Goal: Manage account settings

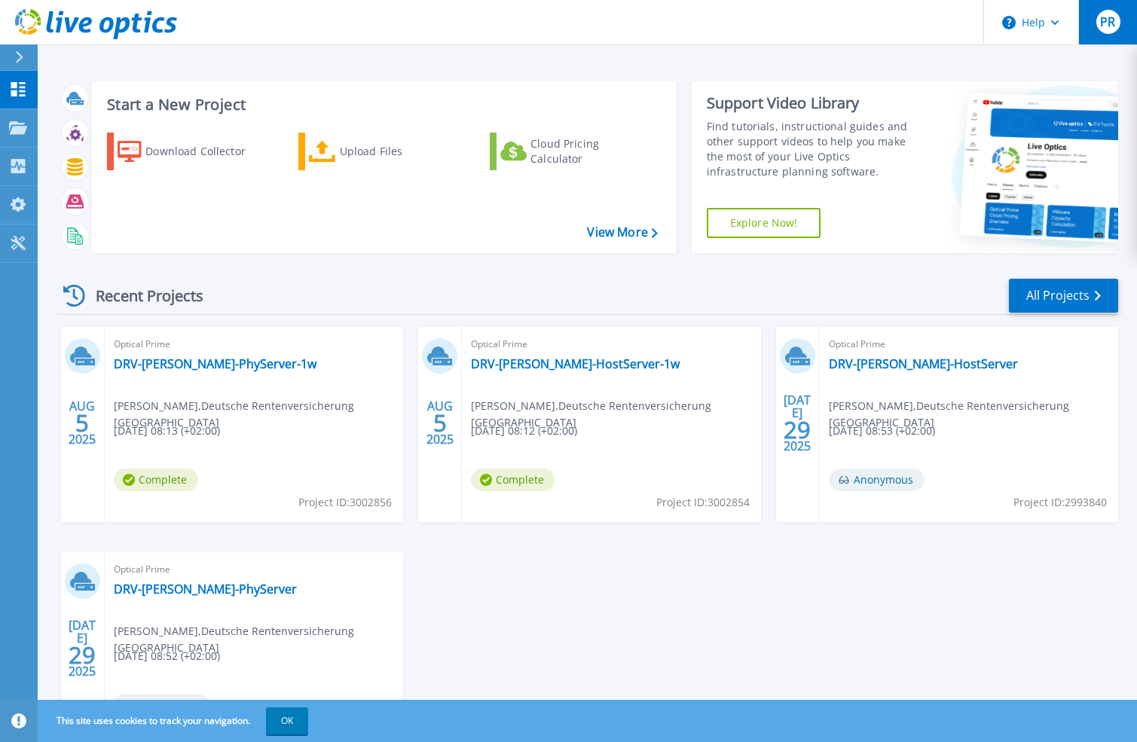
click at [1104, 24] on span "PR" at bounding box center [1107, 22] width 15 height 12
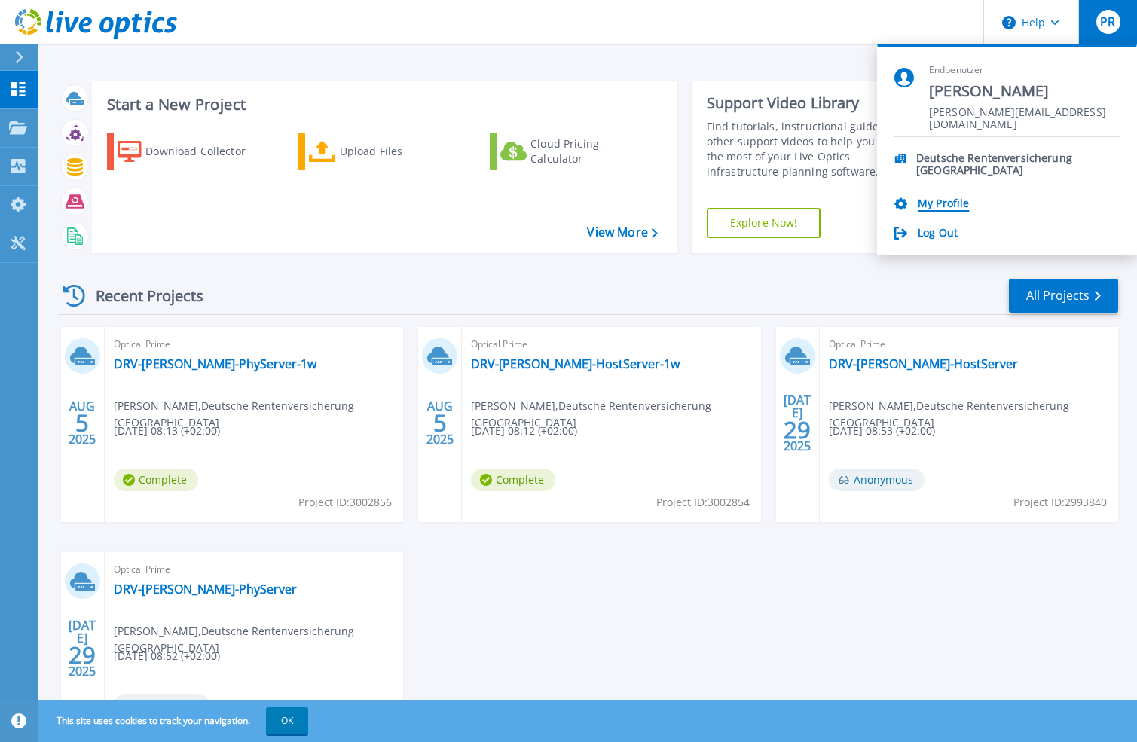
click at [942, 206] on link "My Profile" at bounding box center [943, 204] width 51 height 14
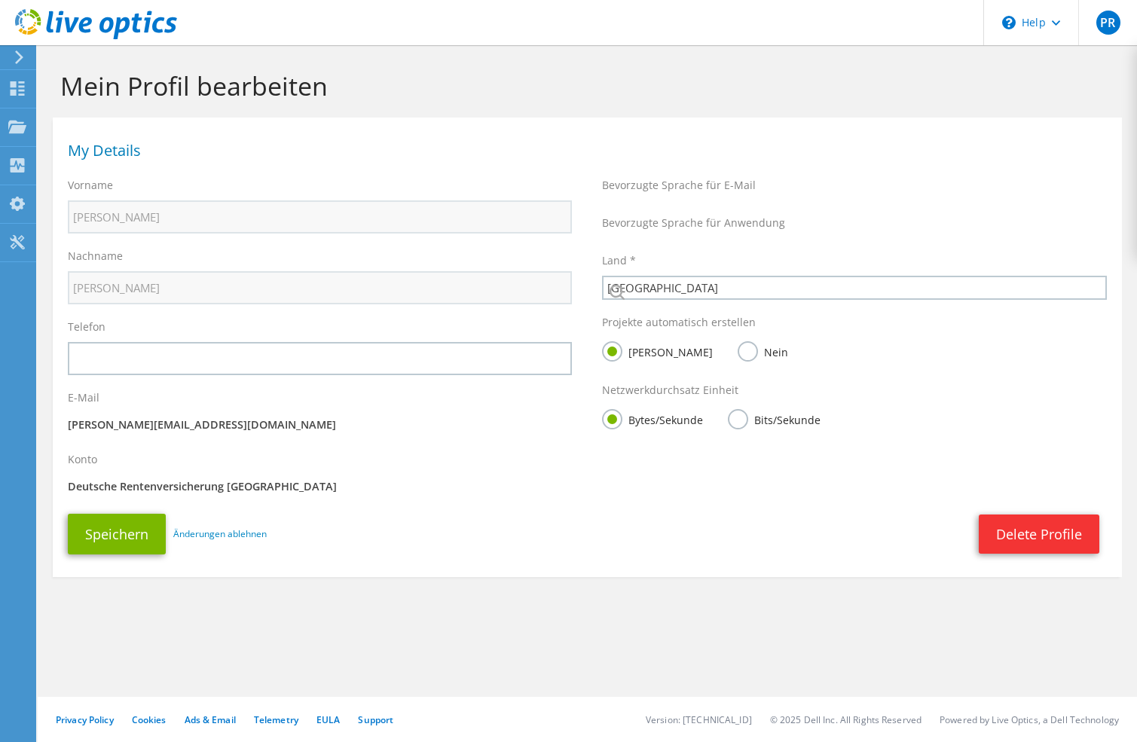
select select "56"
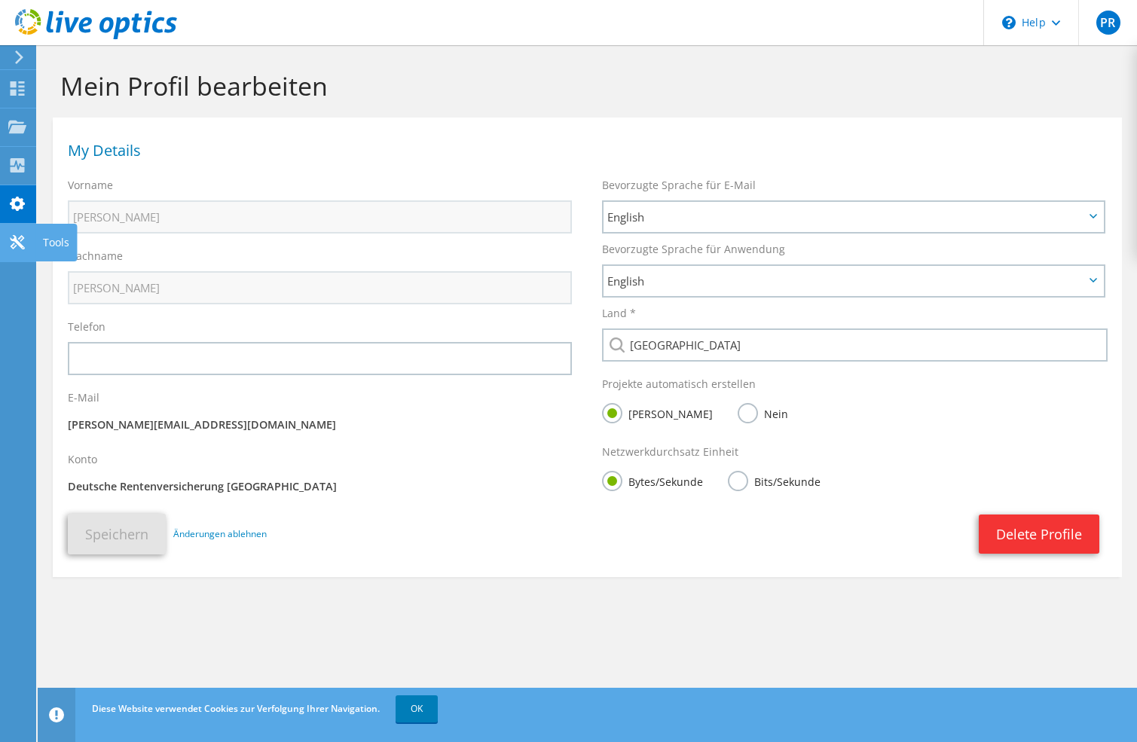
click at [12, 242] on icon at bounding box center [17, 242] width 18 height 14
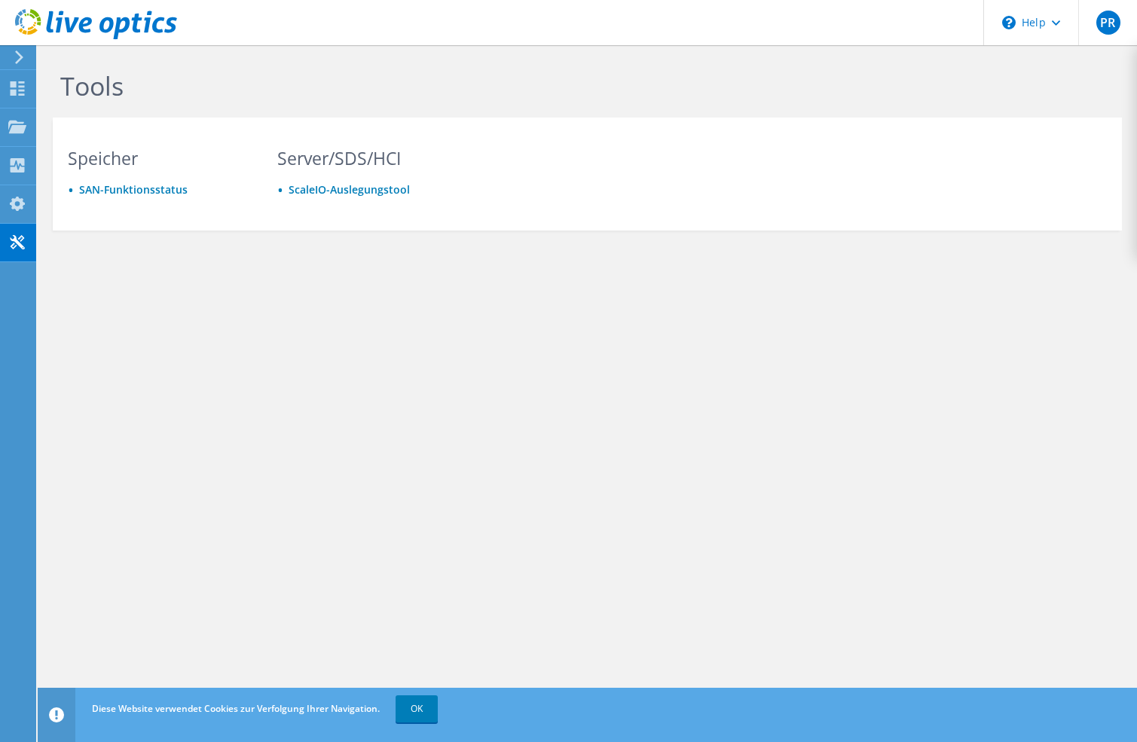
click at [21, 49] on div at bounding box center [88, 25] width 177 height 50
click at [21, 61] on icon at bounding box center [19, 57] width 11 height 14
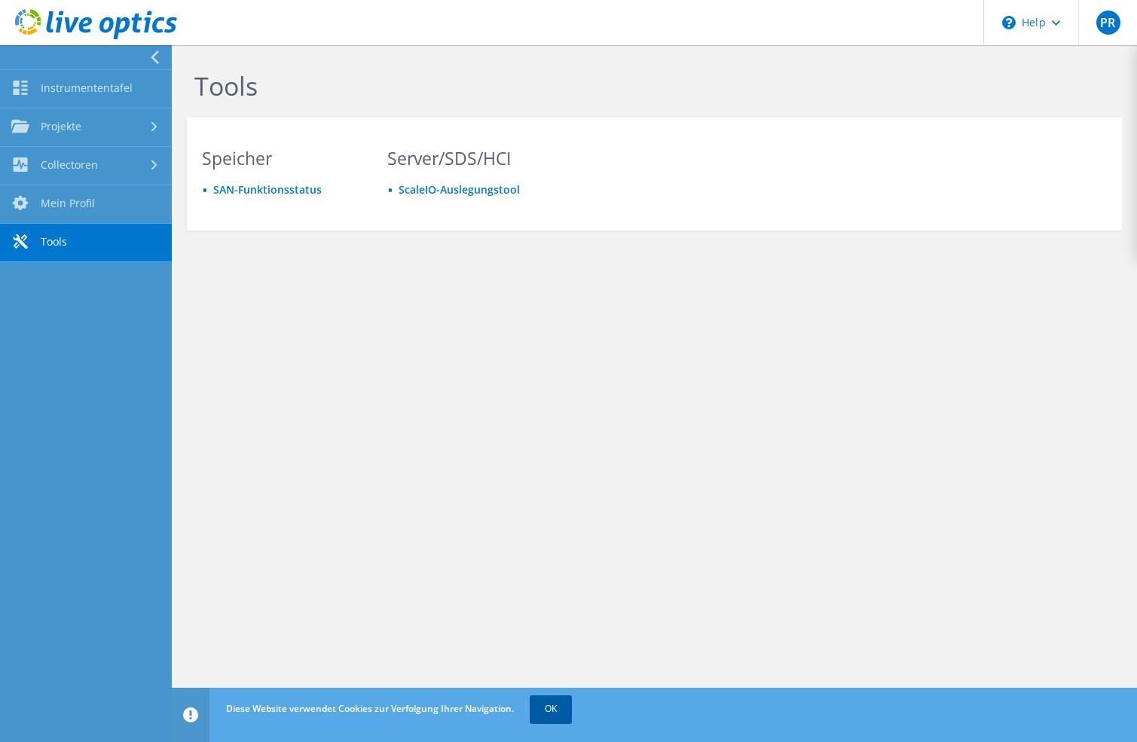
click at [564, 714] on link "OK" at bounding box center [551, 708] width 42 height 27
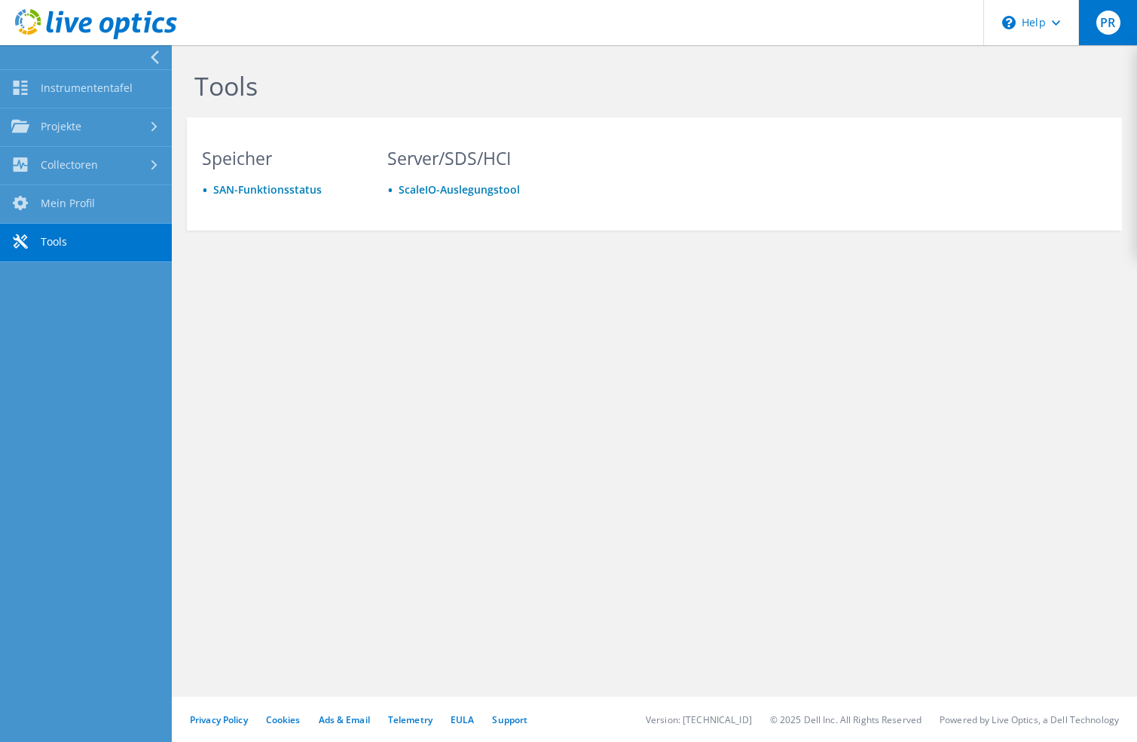
click at [1117, 32] on div "PR" at bounding box center [1107, 22] width 59 height 45
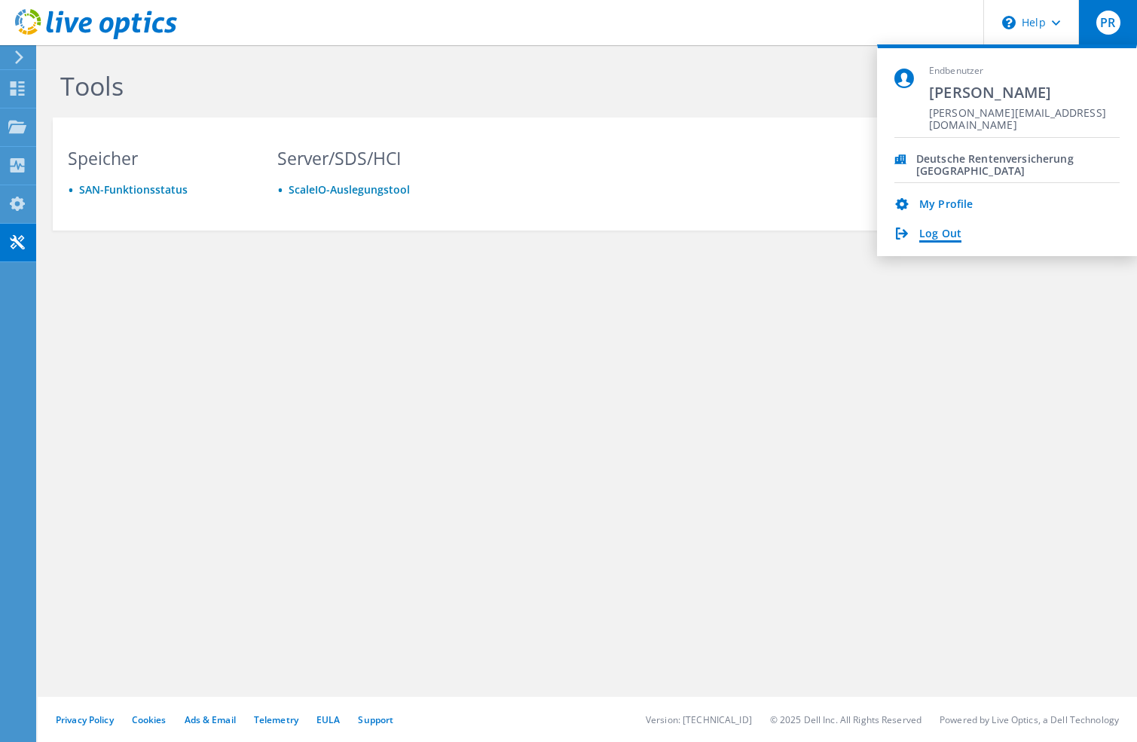
click at [948, 236] on link "Log Out" at bounding box center [940, 235] width 42 height 14
